Goal: Navigation & Orientation: Find specific page/section

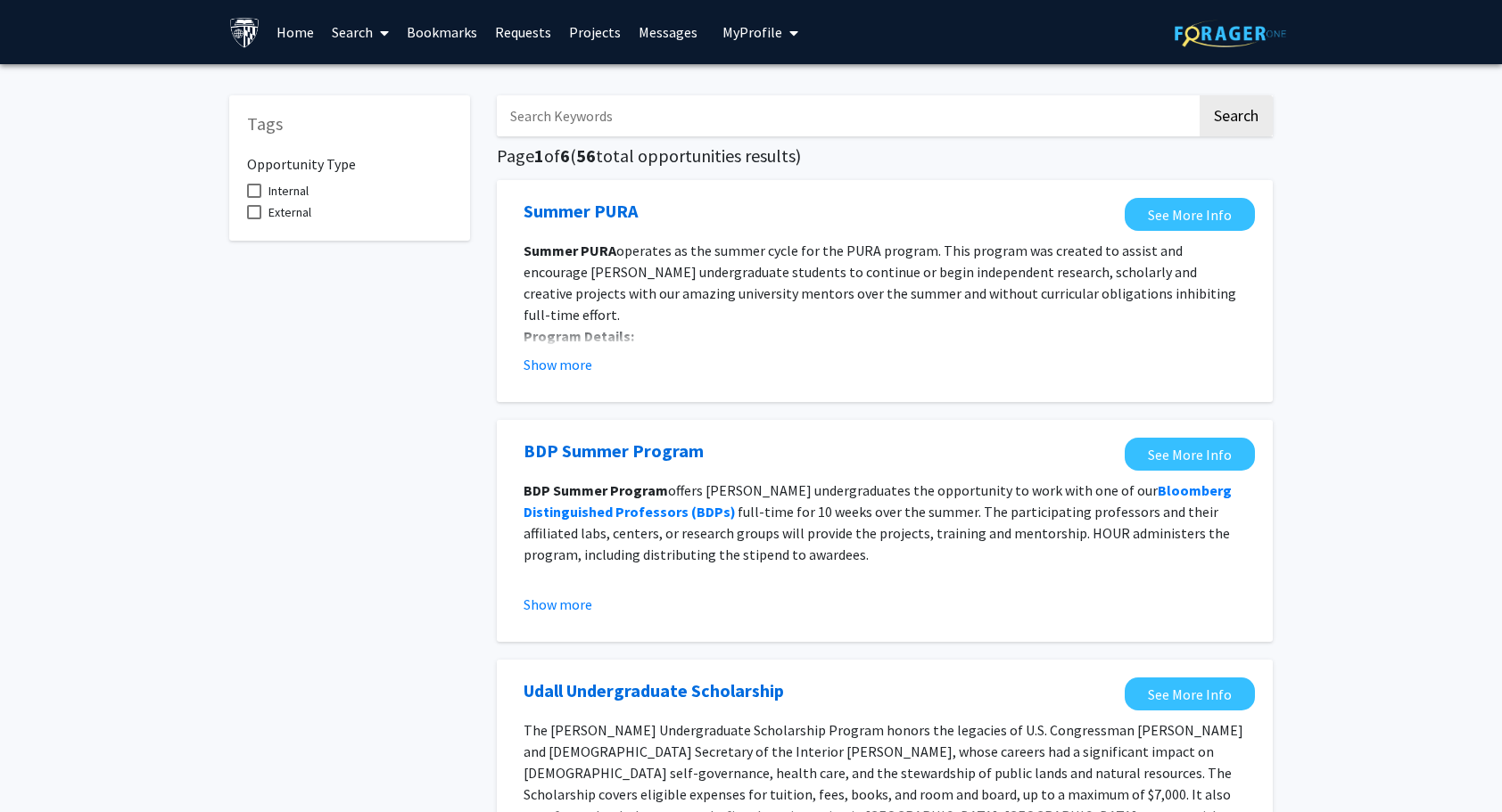
click at [435, 36] on link "Bookmarks" at bounding box center [442, 31] width 88 height 62
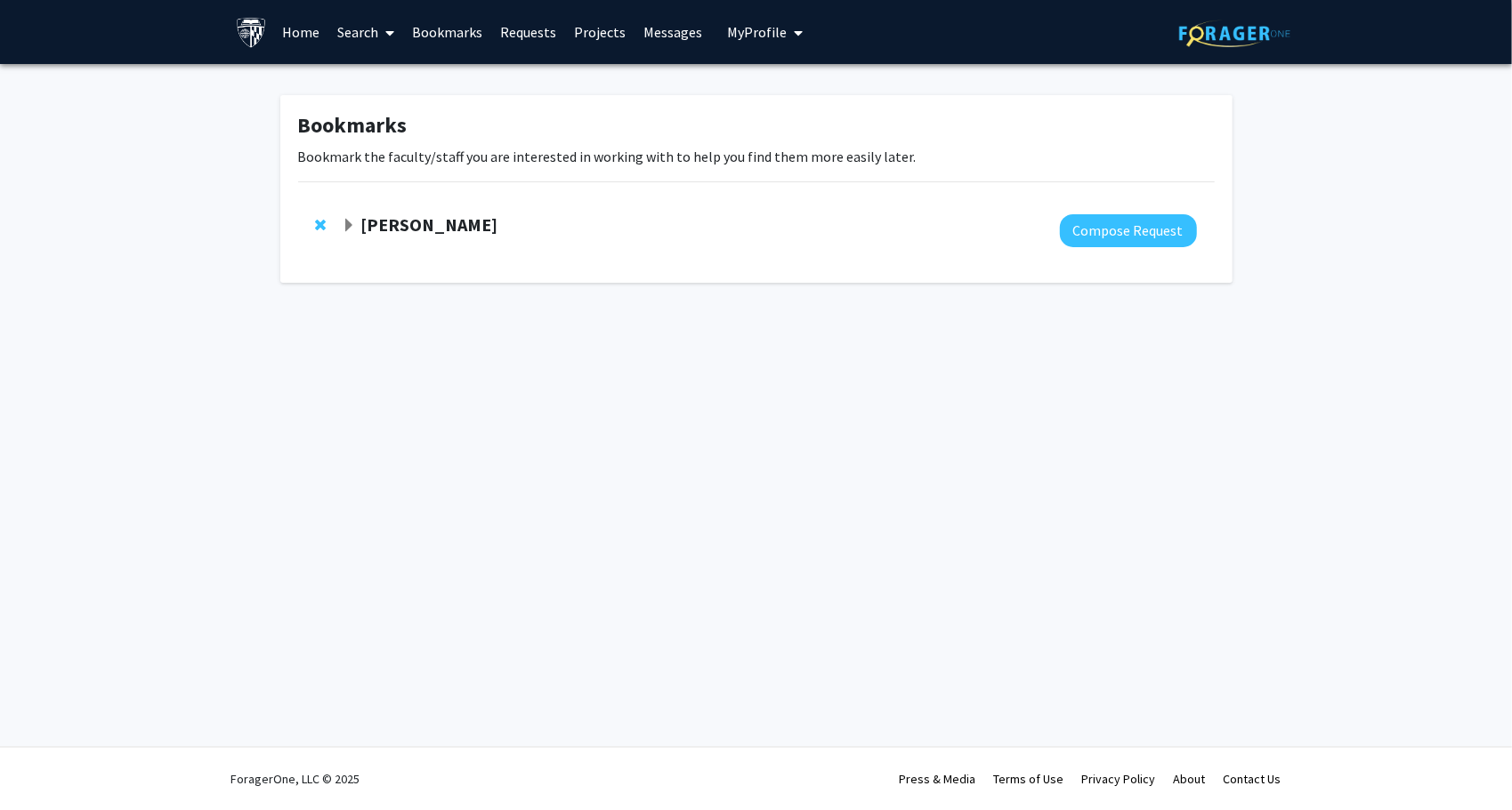
click at [445, 231] on strong "[PERSON_NAME]" at bounding box center [428, 224] width 137 height 22
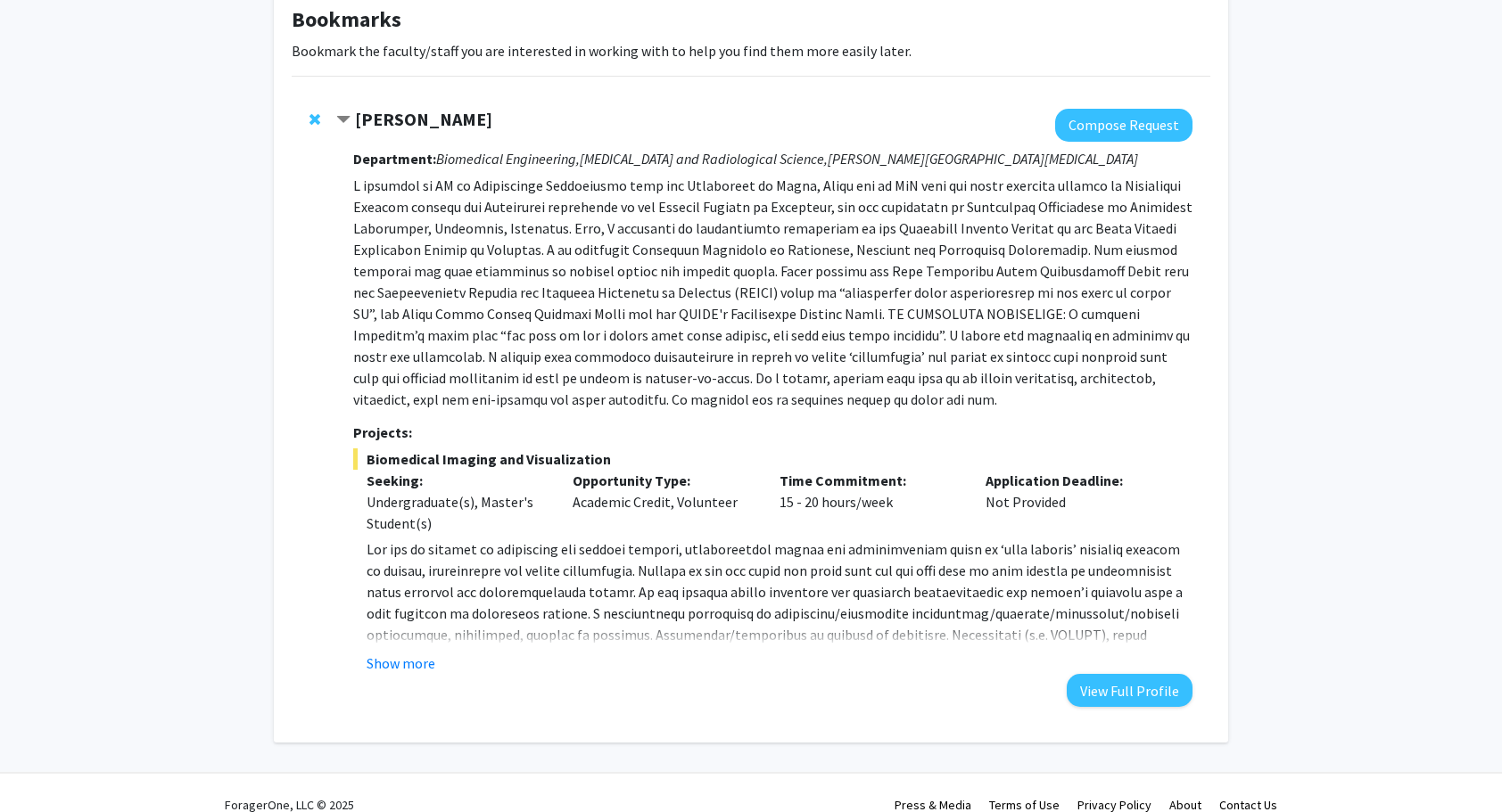
scroll to position [129, 0]
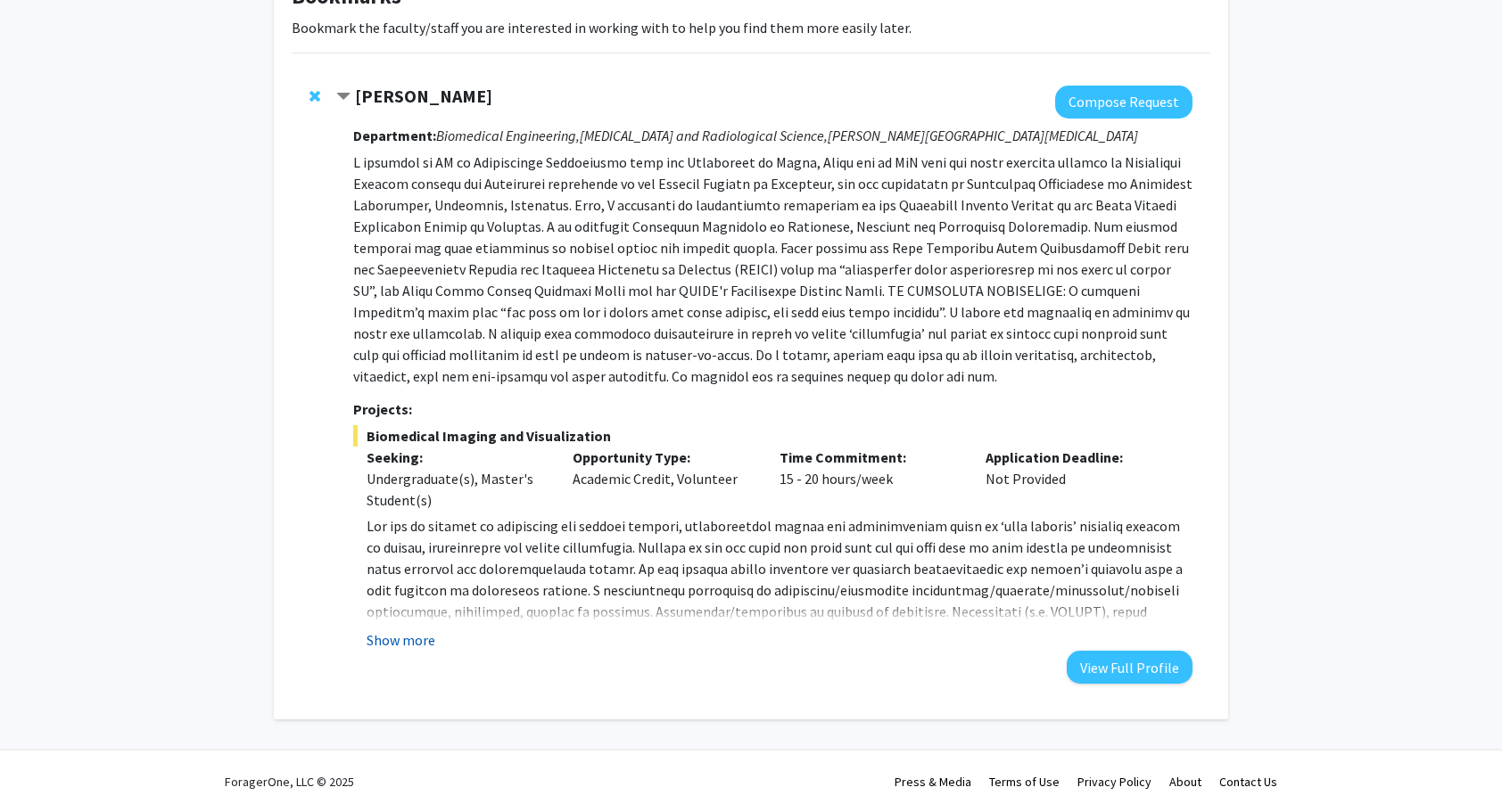
click at [393, 637] on button "Show more" at bounding box center [401, 640] width 68 height 22
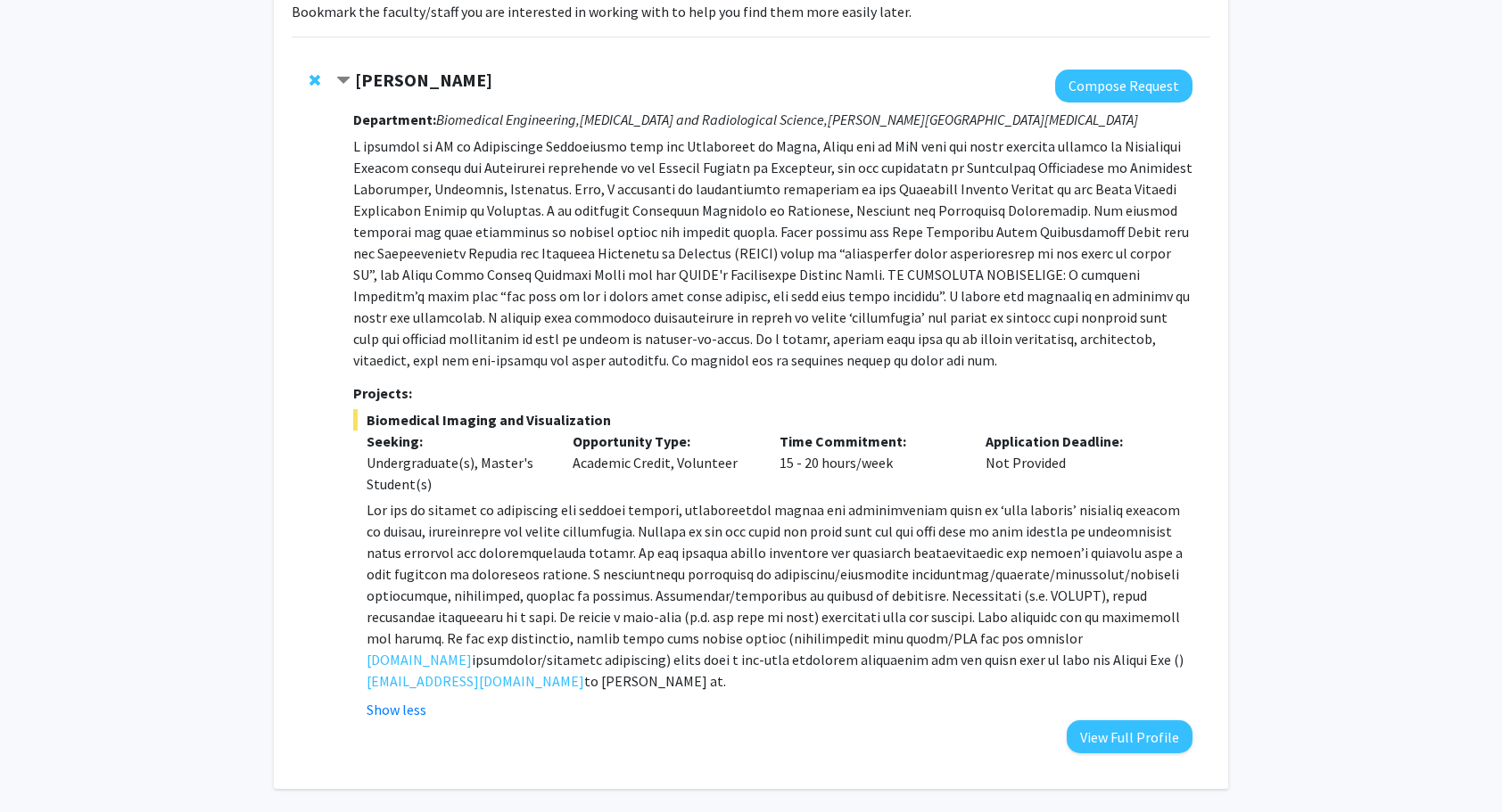
scroll to position [146, 0]
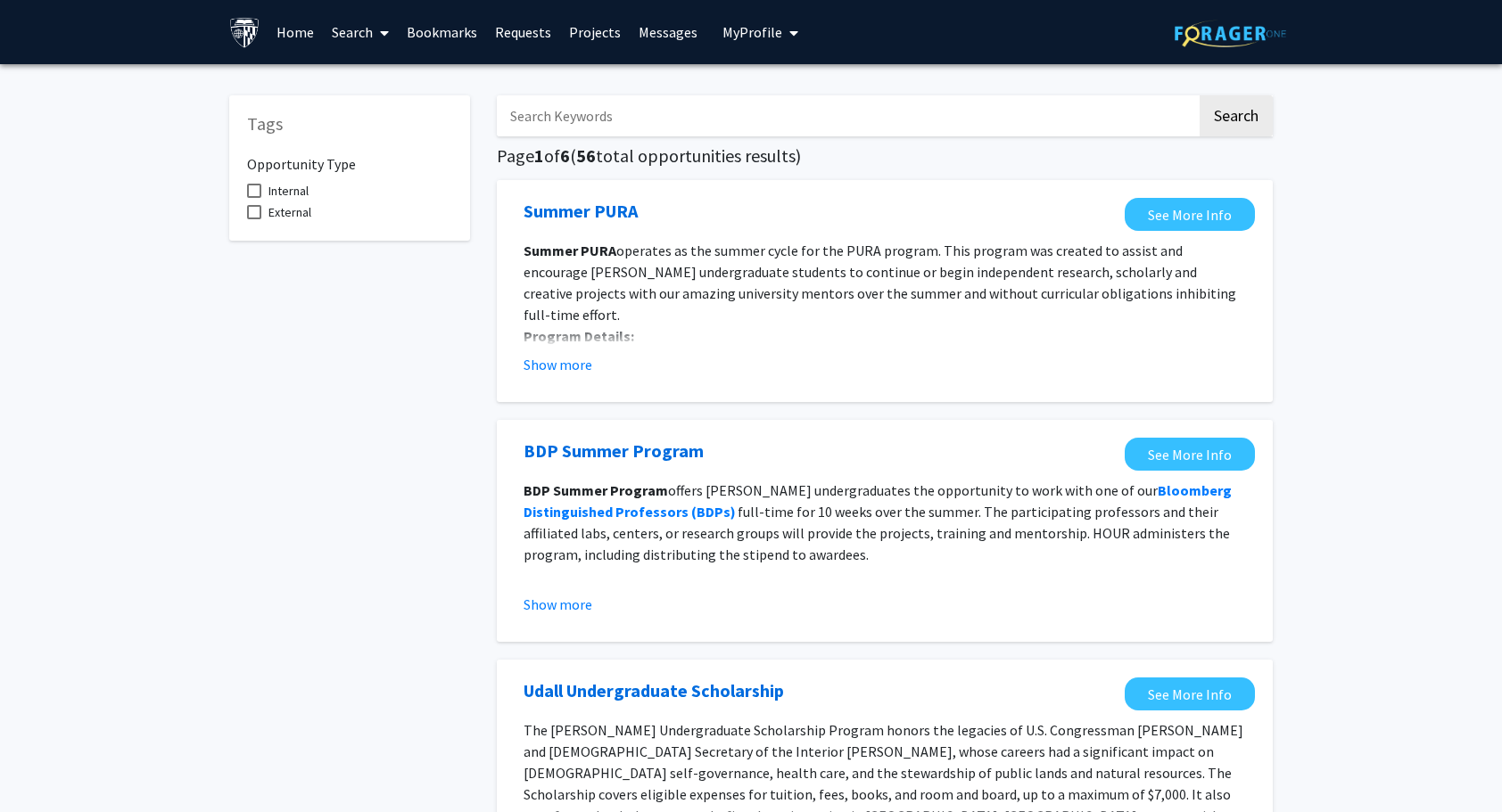
click at [475, 41] on link "Bookmarks" at bounding box center [442, 31] width 88 height 62
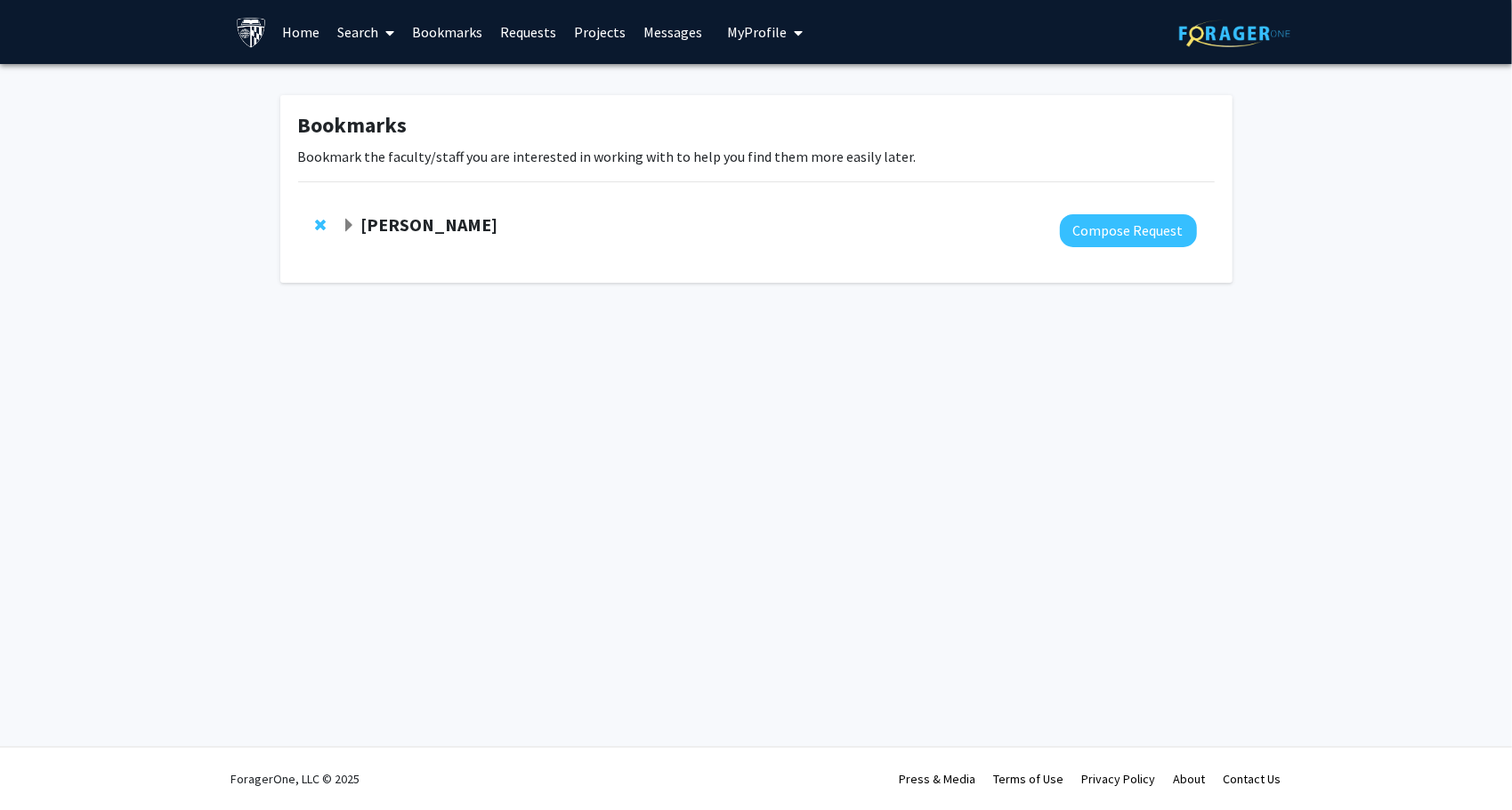
click at [417, 216] on strong "[PERSON_NAME]" at bounding box center [428, 224] width 137 height 22
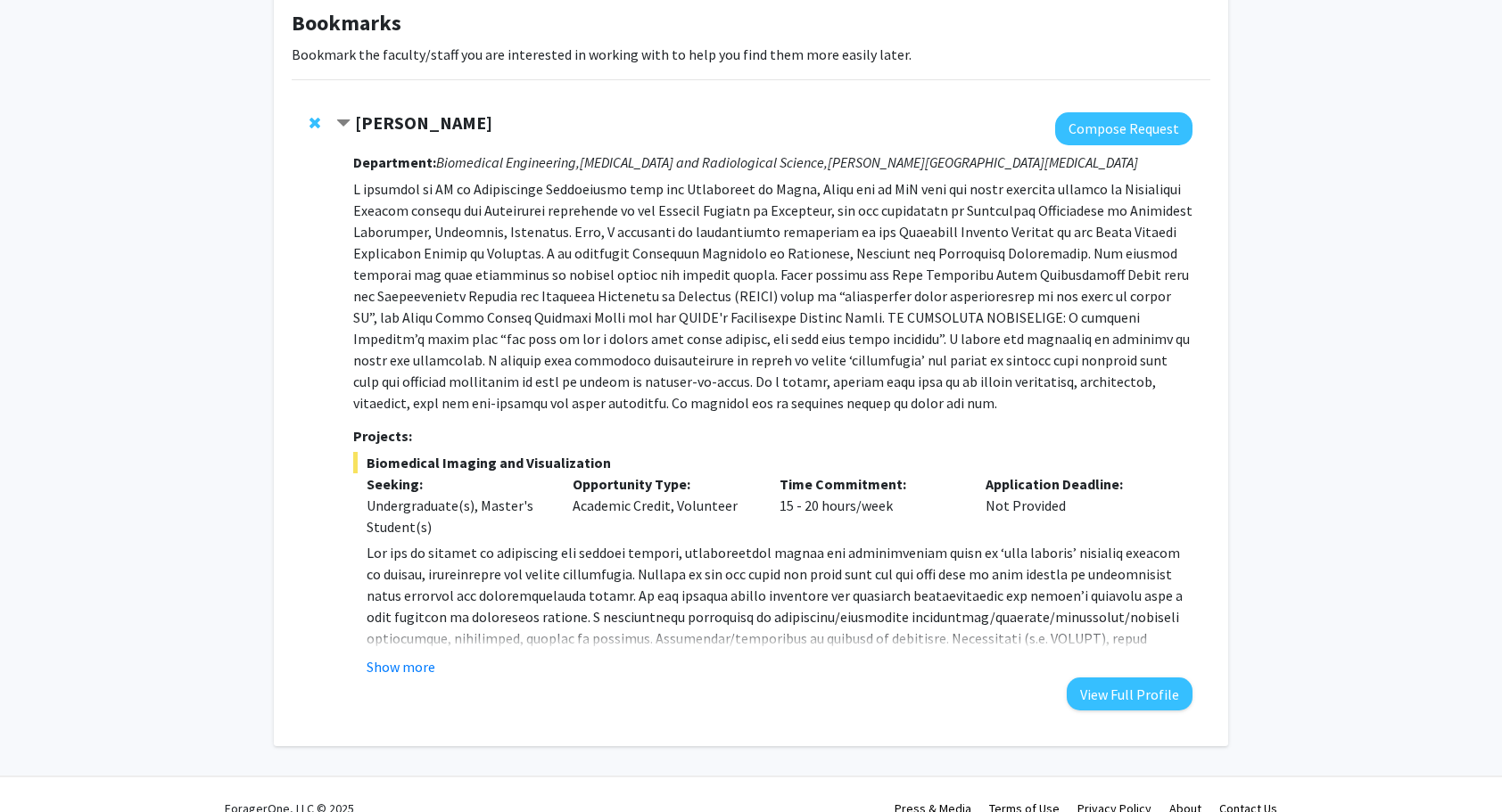
scroll to position [129, 0]
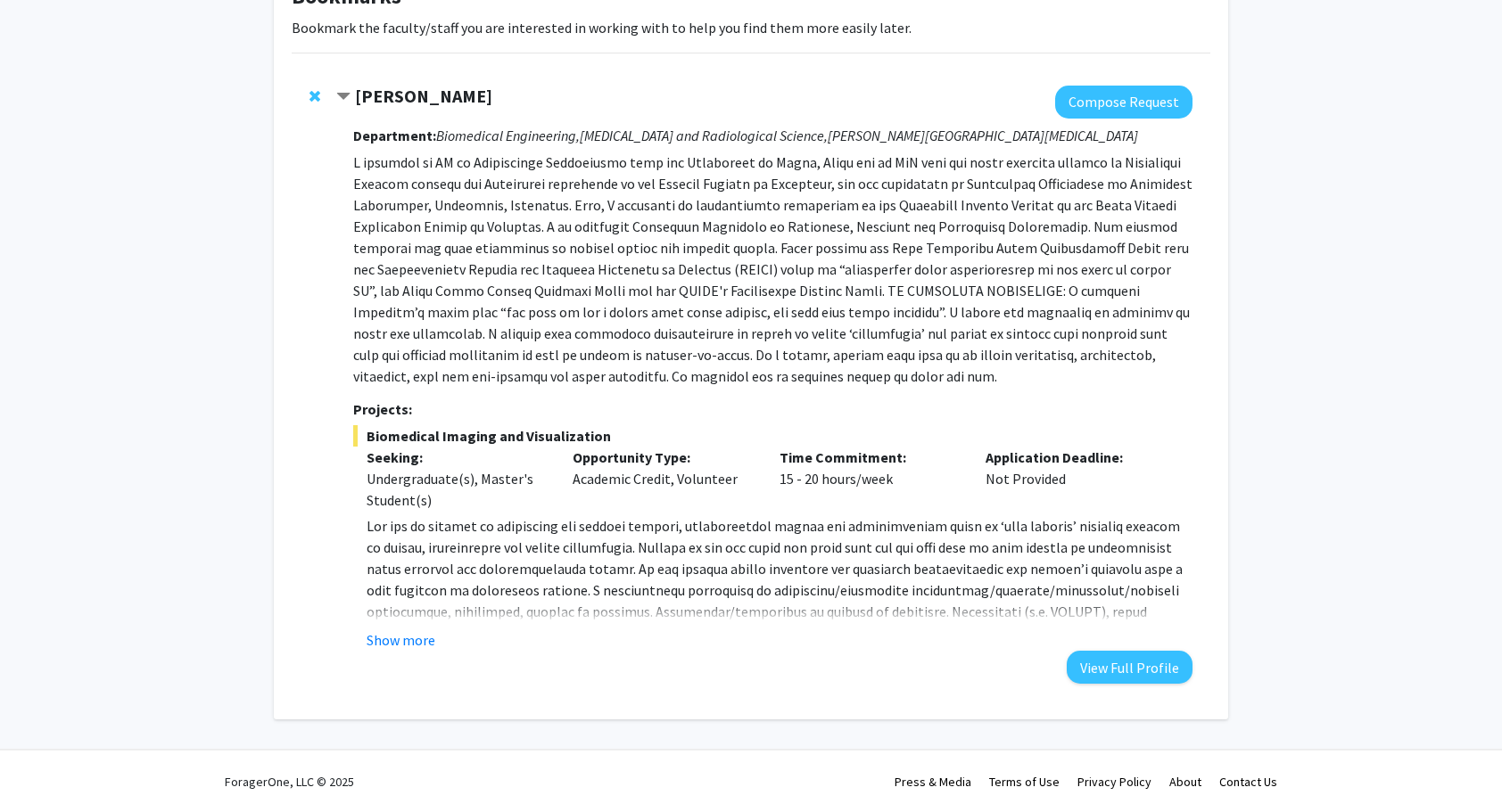
click at [415, 626] on fg-read-more "[DOMAIN_NAME] ) to [PERSON_NAME] at [EMAIL_ADDRESS][DOMAIN_NAME] . Show more" at bounding box center [773, 583] width 839 height 136
click at [403, 636] on button "Show more" at bounding box center [401, 640] width 68 height 22
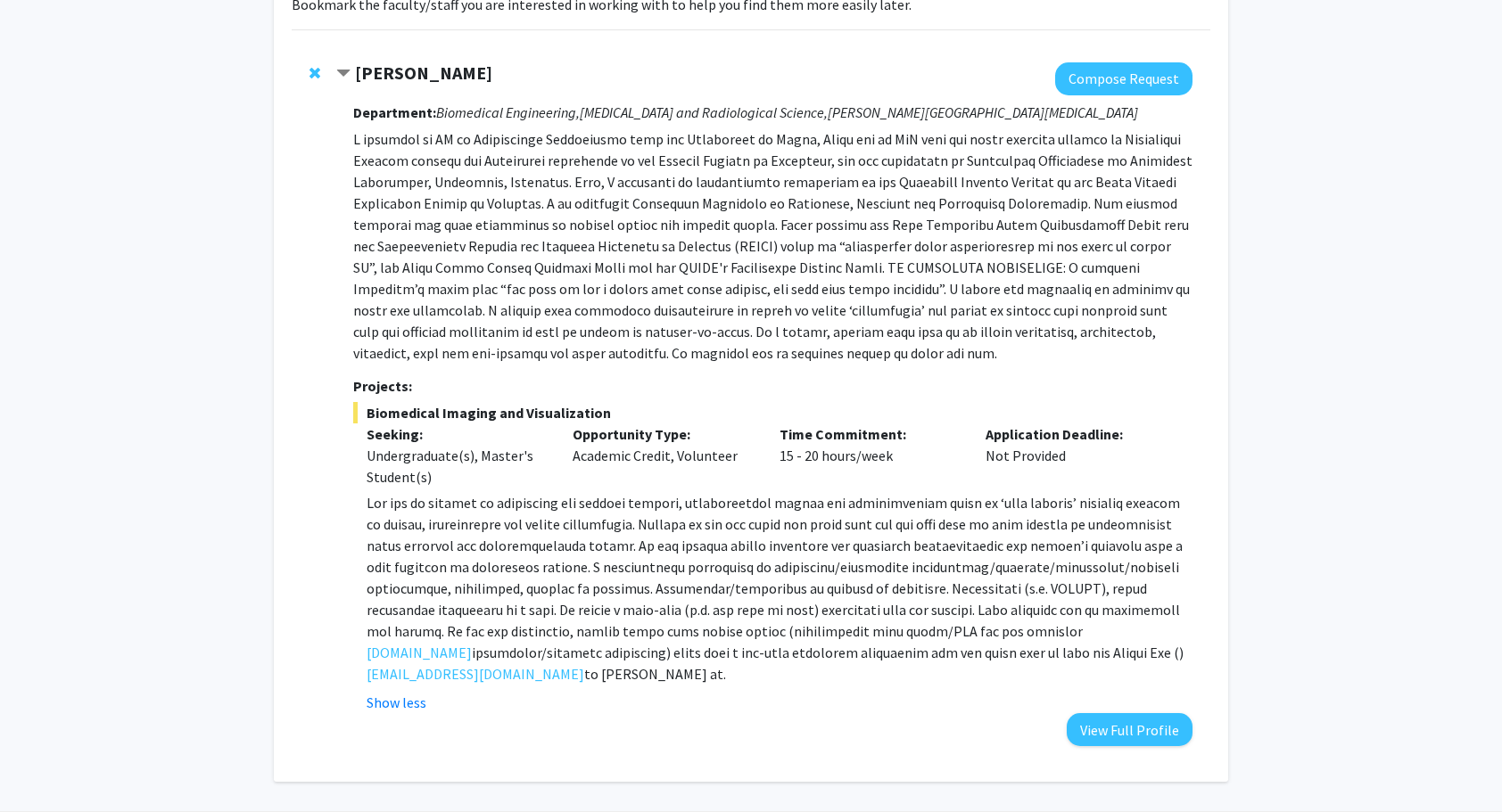
scroll to position [126, 0]
